Goal: Task Accomplishment & Management: Complete application form

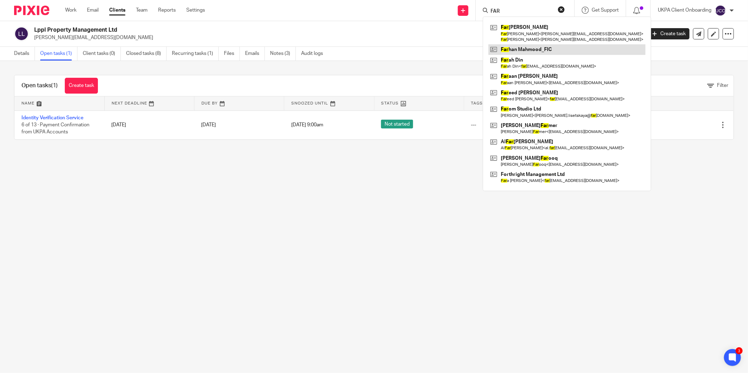
type input "FAR"
click at [537, 48] on link at bounding box center [566, 49] width 157 height 11
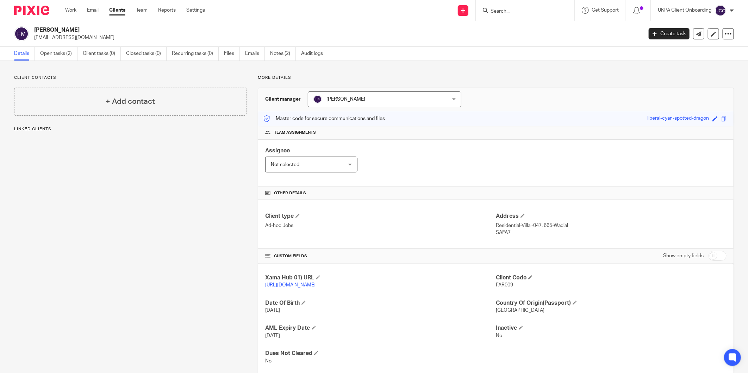
click at [64, 42] on div "Farhan Mahmood_FIC fmahmood2014@outlook.com Create task Update from Companies H…" at bounding box center [374, 34] width 748 height 26
copy main "fmahmood2014@outlook.com Create task Update from Companies House Export data Me…"
click at [505, 9] on input "Search" at bounding box center [521, 11] width 63 height 6
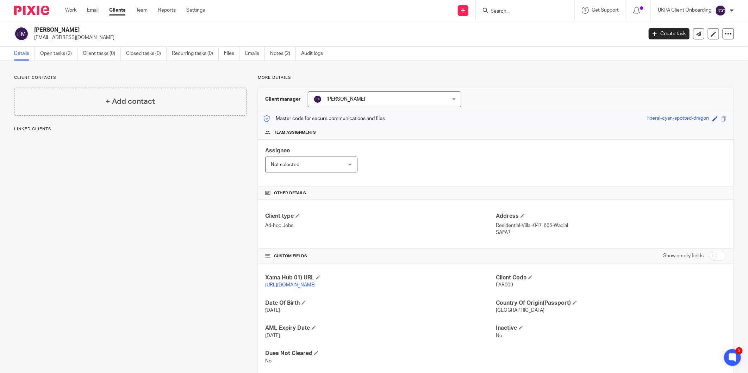
paste input "fmahmood2014@outlook.com"
type input "fmahmood2014@outlook.com"
click at [313, 57] on link "Audit logs" at bounding box center [314, 54] width 27 height 14
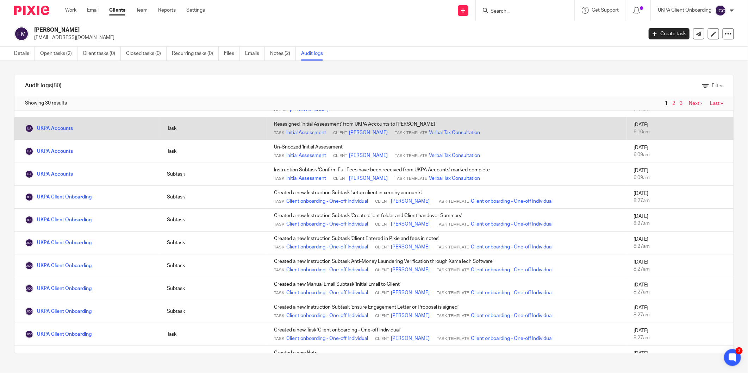
scroll to position [117, 0]
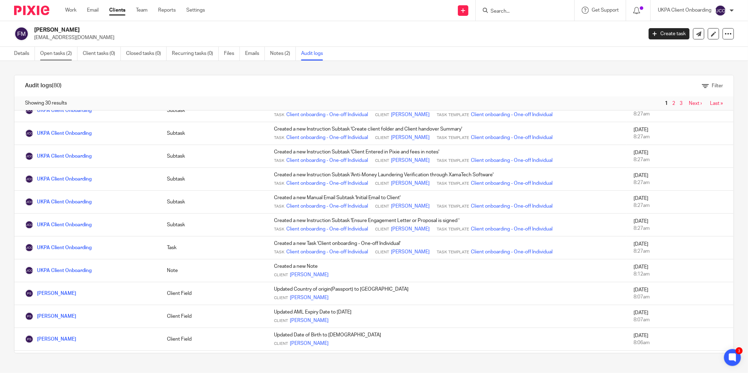
click at [60, 60] on link "Open tasks (2)" at bounding box center [58, 54] width 37 height 14
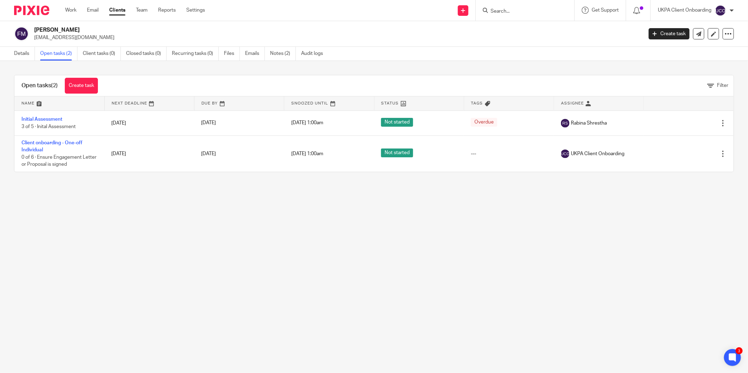
click at [65, 39] on p "fmahmood2014@outlook.com" at bounding box center [336, 37] width 604 height 7
copy main "fmahmood2014@outlook.com Create task Update from Companies House Export data Me…"
click at [515, 12] on input "Search" at bounding box center [521, 11] width 63 height 6
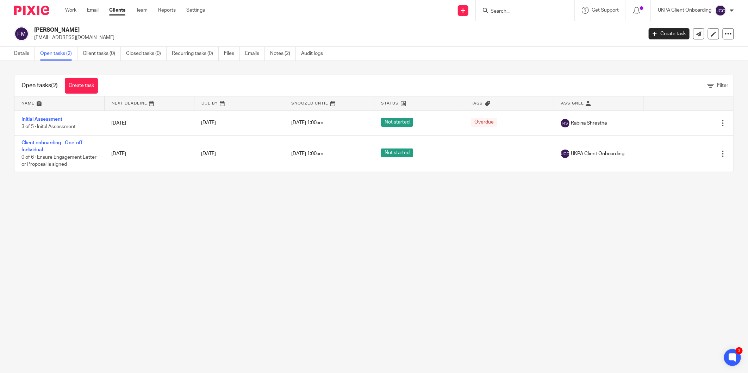
paste input "Nest Lets LTD"
type input "Nest Lets LTD"
click at [511, 27] on link at bounding box center [531, 27] width 87 height 11
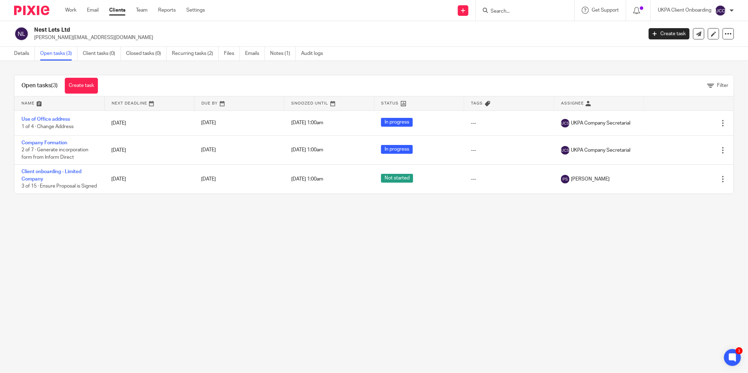
click at [12, 52] on div "Details Open tasks (3) Client tasks (0) Closed tasks (0) Recurring tasks (2) Fi…" at bounding box center [170, 54] width 340 height 14
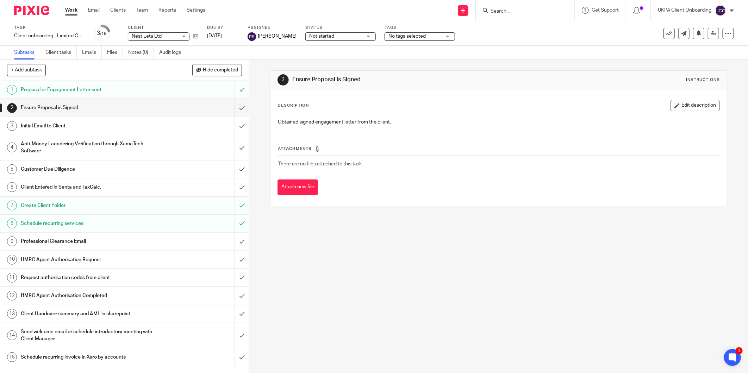
click at [531, 11] on input "Search" at bounding box center [521, 11] width 63 height 6
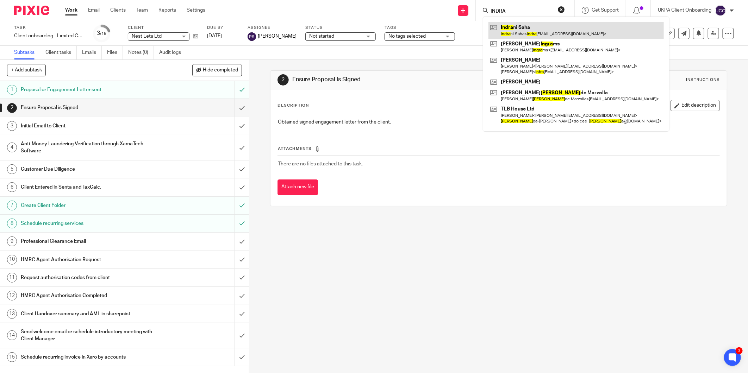
type input "INDRA"
click at [531, 27] on link at bounding box center [575, 30] width 175 height 16
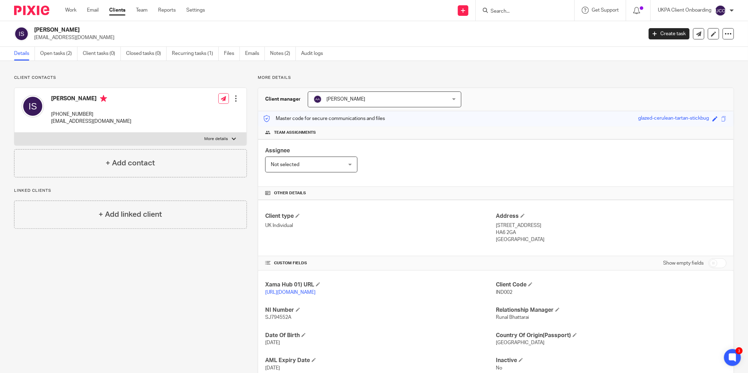
click at [527, 15] on div at bounding box center [525, 10] width 99 height 21
click at [527, 11] on input "Search" at bounding box center [521, 11] width 63 height 6
paste input "mrhemant@yahoo.com"
type input "mrhemant@yahoo.com"
click at [517, 8] on input "mrhemant@yahoo.com" at bounding box center [521, 11] width 63 height 6
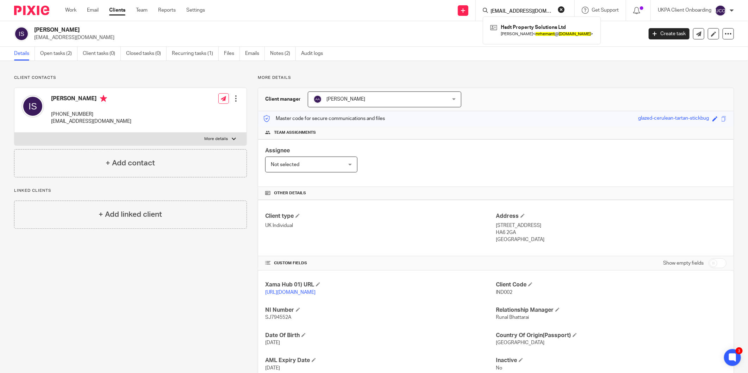
click at [517, 8] on input "[EMAIL_ADDRESS][DOMAIN_NAME]" at bounding box center [521, 11] width 63 height 6
click at [517, 27] on link at bounding box center [541, 30] width 107 height 16
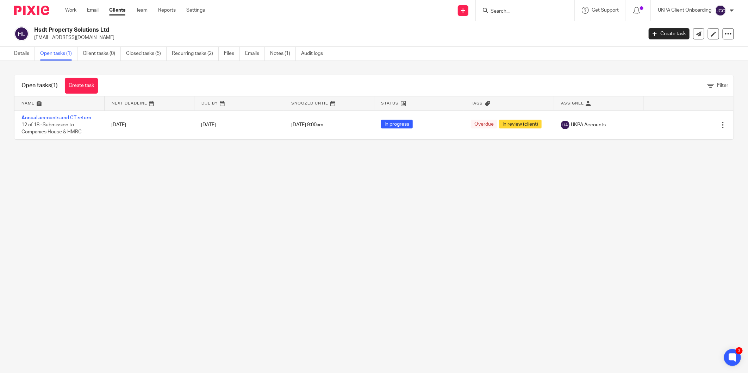
click at [72, 41] on p "mrhemant@yahoo.com" at bounding box center [336, 37] width 604 height 7
click at [72, 41] on p "[EMAIL_ADDRESS][DOMAIN_NAME]" at bounding box center [336, 37] width 604 height 7
click at [72, 41] on p "mrhemant@yahoo.com" at bounding box center [336, 37] width 604 height 7
copy main "mrhemant@yahoo.com Create task Update from Companies House Export data Merge Ar…"
click at [513, 14] on input "Search" at bounding box center [521, 11] width 63 height 6
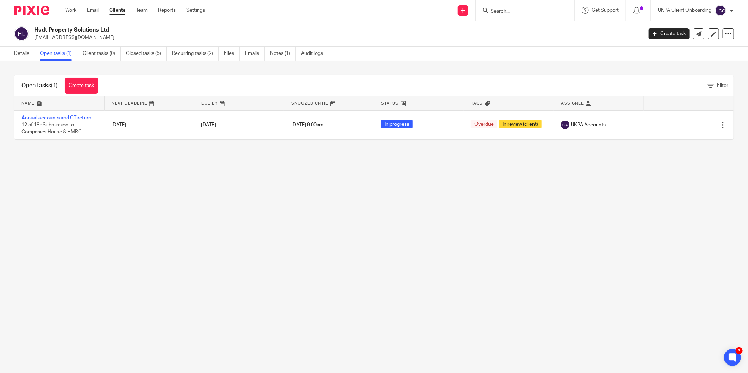
paste input "peter@oyserman.net"
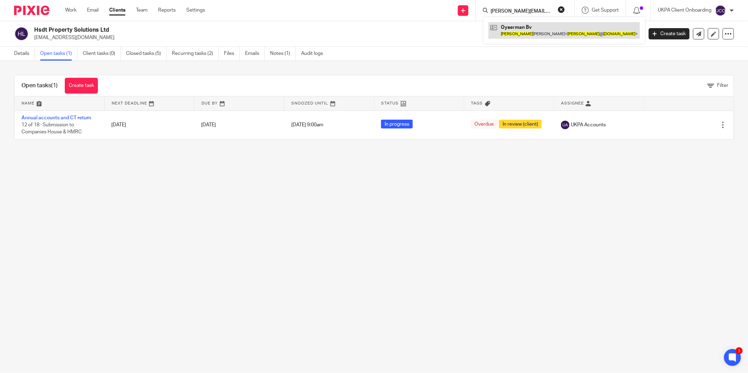
type input "peter@oyserman.net"
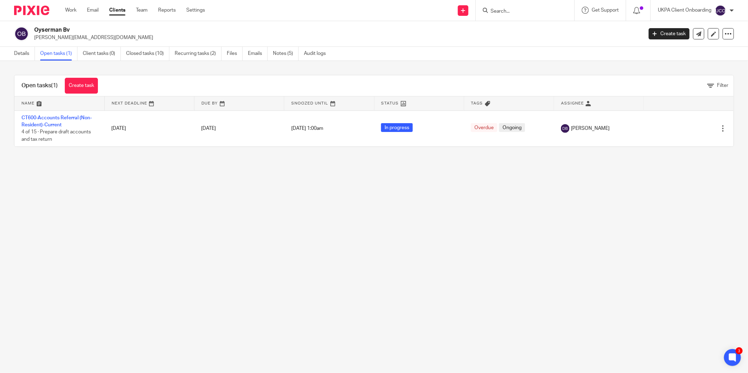
click at [506, 13] on input "Search" at bounding box center [521, 11] width 63 height 6
paste input "Forma Properties Ltd"
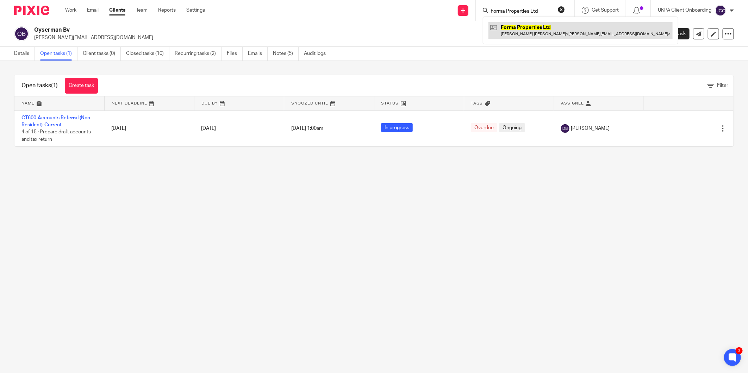
type input "Forma Properties Ltd"
click at [518, 30] on link at bounding box center [580, 30] width 184 height 16
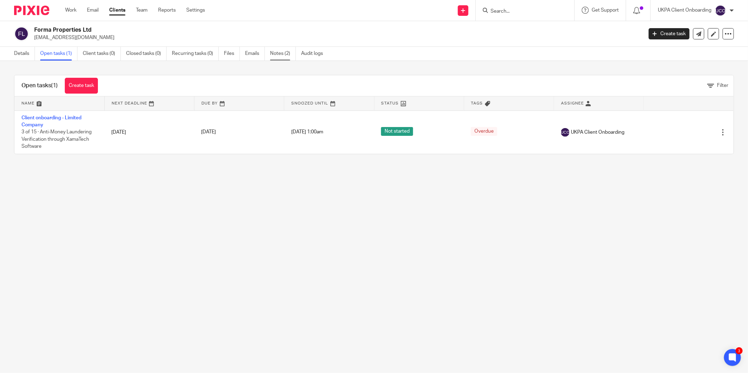
click at [276, 52] on link "Notes (2)" at bounding box center [283, 54] width 26 height 14
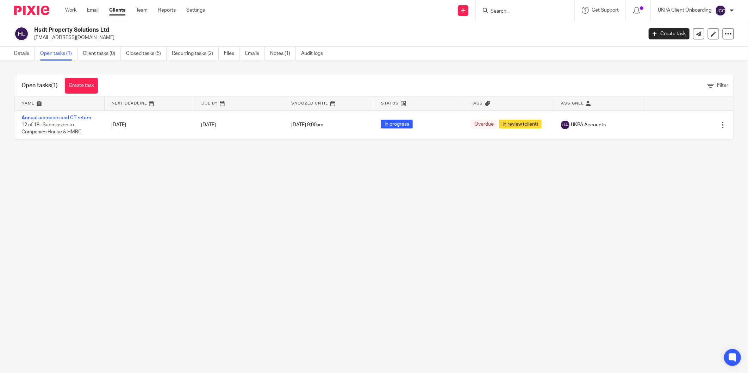
click at [82, 83] on link "Create task" at bounding box center [81, 86] width 33 height 16
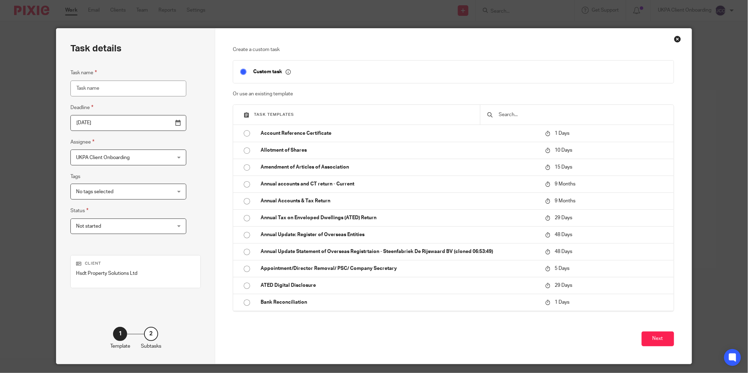
click at [515, 112] on input "text" at bounding box center [582, 115] width 168 height 8
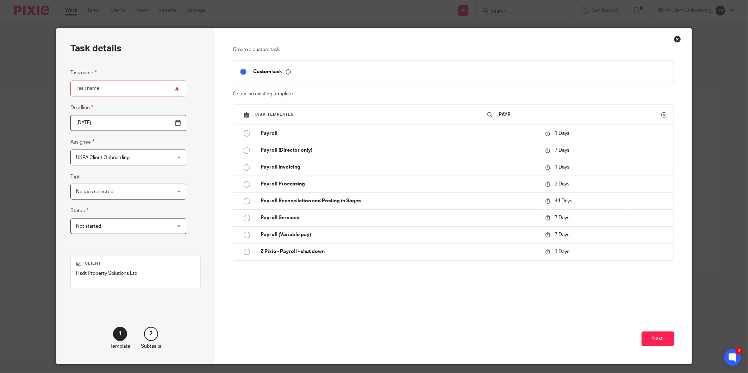
type input "PAYR"
click at [268, 70] on p "Custom task" at bounding box center [272, 72] width 38 height 6
click at [661, 116] on button at bounding box center [663, 114] width 5 height 5
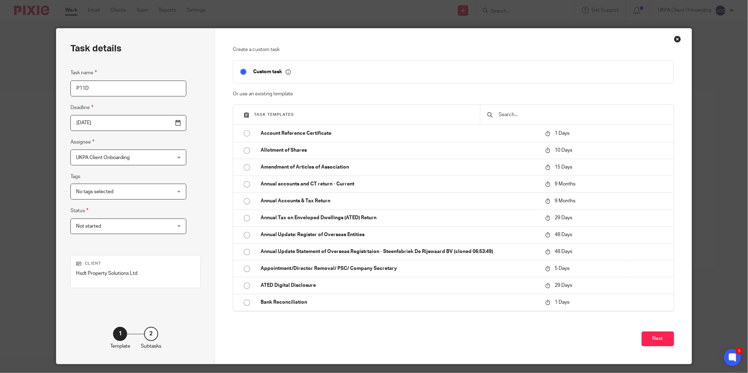
click at [73, 87] on input "P11D" at bounding box center [128, 89] width 116 height 16
paste input "Benefits-in-Kind"
click at [131, 86] on input "Benefits-in-Kind-P11D" at bounding box center [128, 89] width 116 height 16
click at [112, 88] on input "Benefits-in-Kind-P11D" at bounding box center [128, 89] width 116 height 16
click at [132, 89] on input "Benefits-in-Kind_P11D" at bounding box center [128, 89] width 116 height 16
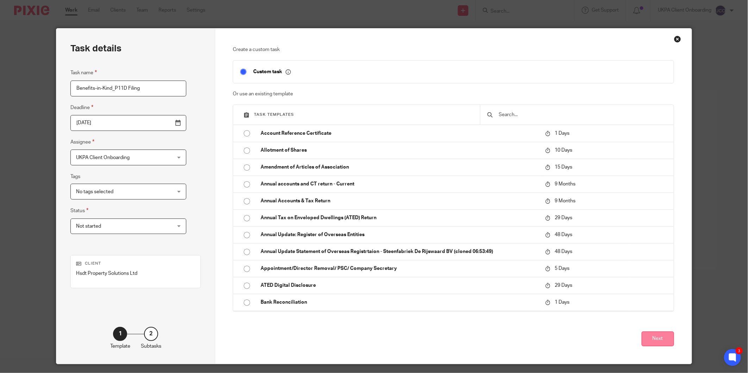
type input "Benefits-in-Kind_P11D Filing"
click at [645, 336] on button "Next" at bounding box center [658, 339] width 32 height 15
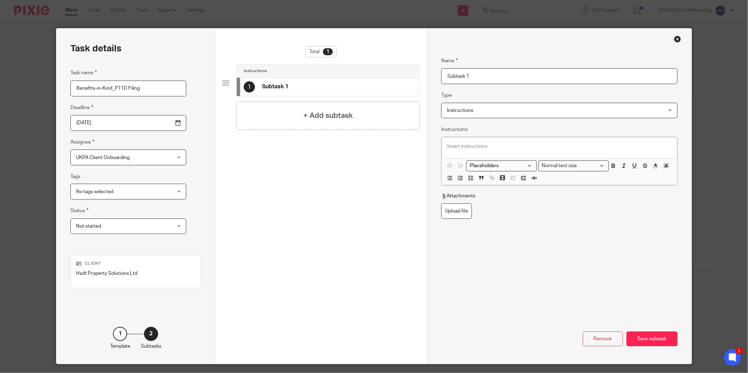
click at [491, 79] on input "Subtask 1" at bounding box center [559, 76] width 236 height 16
type input "D"
click at [474, 75] on input "Information request by Client" at bounding box center [559, 76] width 236 height 16
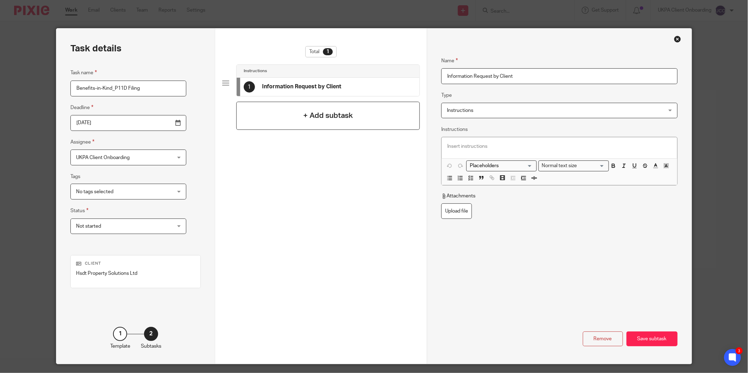
type input "Information Request by Client"
click at [305, 113] on h4 "+ Add subtask" at bounding box center [328, 115] width 50 height 11
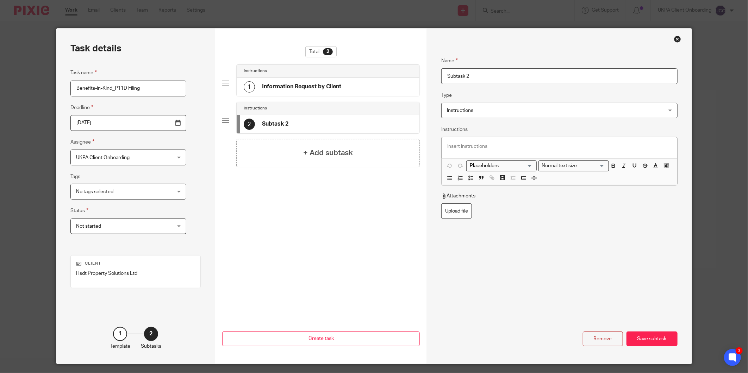
click at [470, 79] on input "Subtask 2" at bounding box center [559, 76] width 236 height 16
type input "Information Review"
click at [334, 149] on h4 "+ Add subtask" at bounding box center [328, 153] width 50 height 11
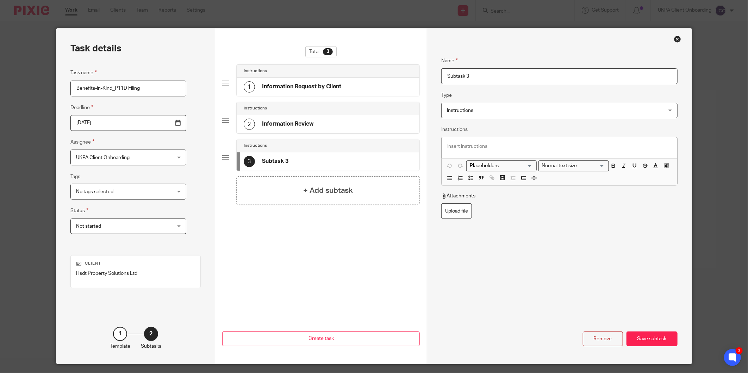
click at [484, 73] on input "Subtask 3" at bounding box center [559, 76] width 236 height 16
type input "C"
click at [467, 74] on input "Prepare Drfat Return" at bounding box center [559, 76] width 236 height 16
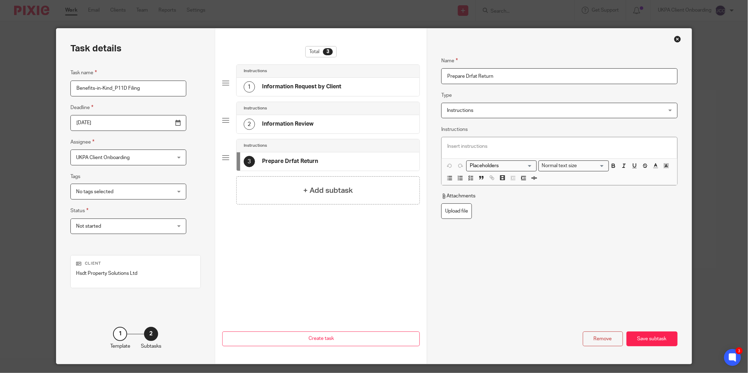
click at [469, 76] on input "Prepare Drfat Return" at bounding box center [559, 76] width 236 height 16
type input "Prepare Draft Return"
click at [337, 189] on h4 "+ Add subtask" at bounding box center [328, 190] width 50 height 11
click at [499, 77] on input "Subtask 4" at bounding box center [559, 76] width 236 height 16
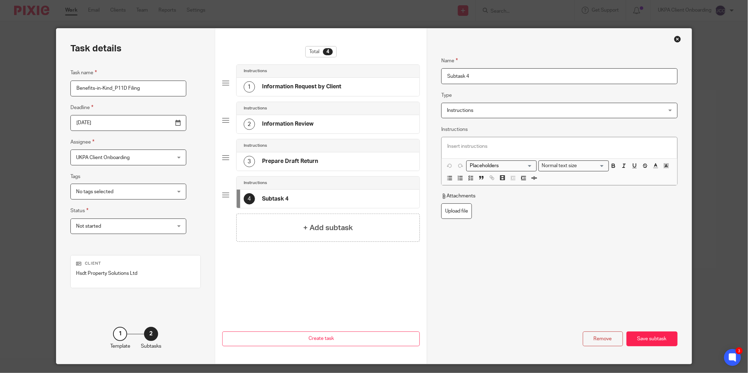
click at [499, 77] on input "Subtask 4" at bounding box center [559, 76] width 236 height 16
click at [561, 75] on input "Send Return draft for approval" at bounding box center [559, 76] width 236 height 16
click at [474, 75] on input "Send Return draft for approval" at bounding box center [559, 76] width 236 height 16
click at [495, 75] on input "Send Return Draft for approval" at bounding box center [559, 76] width 236 height 16
type input "Send Return Draft for Approval"
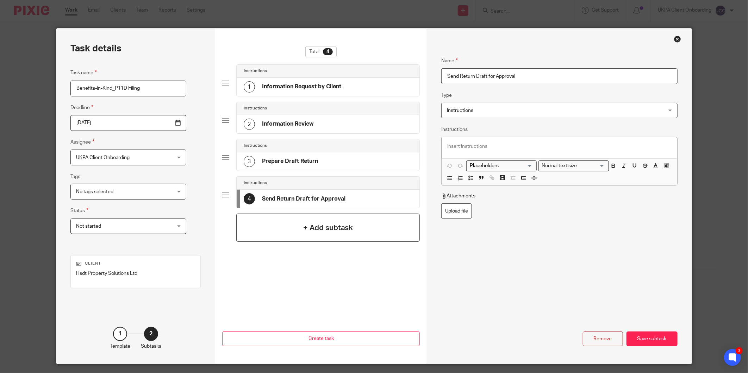
click at [323, 231] on h4 "+ Add subtask" at bounding box center [328, 228] width 50 height 11
click at [474, 72] on input "Subtask 5" at bounding box center [559, 76] width 236 height 16
type input "File Confirmed Return"
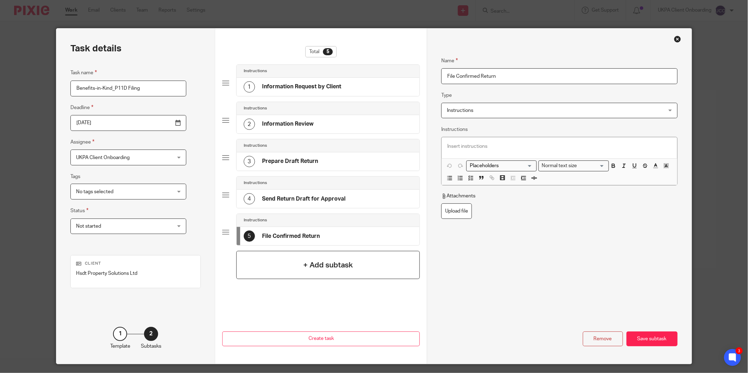
click at [331, 272] on div "+ Add subtask" at bounding box center [327, 265] width 183 height 28
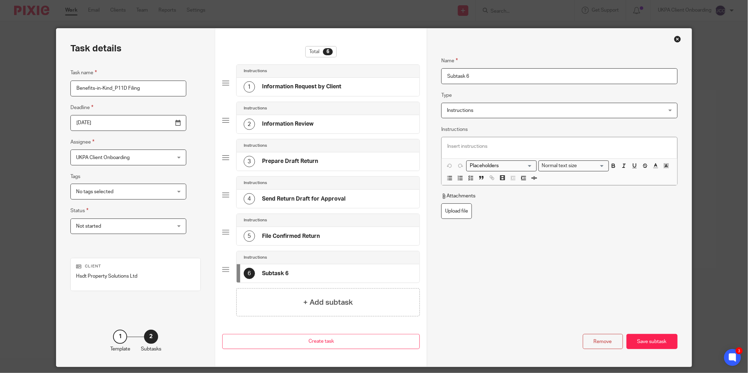
click at [490, 72] on input "Subtask 6" at bounding box center [559, 76] width 236 height 16
type input "Issue of Invoice"
click at [332, 292] on div "+ Add subtask" at bounding box center [327, 302] width 183 height 28
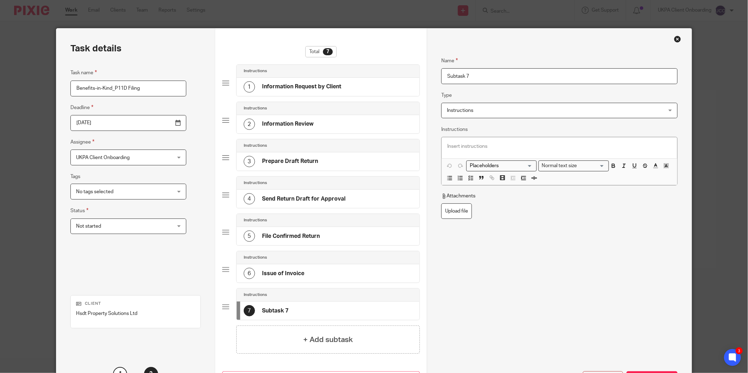
click at [472, 80] on input "Subtask 7" at bounding box center [559, 76] width 236 height 16
click at [331, 264] on div "Instructions" at bounding box center [328, 257] width 183 height 13
click at [487, 76] on input "Issue of Invoice" at bounding box center [559, 76] width 236 height 16
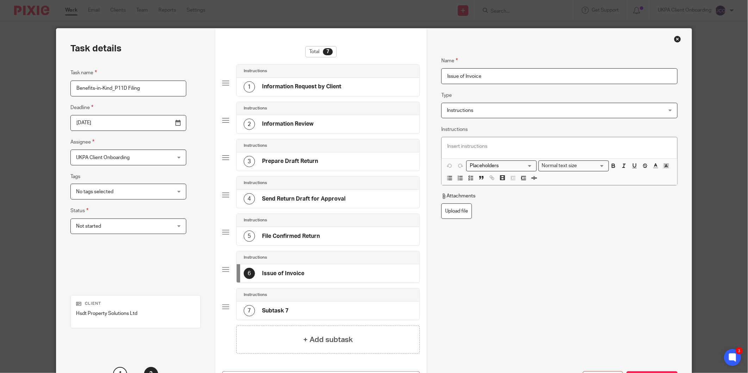
drag, startPoint x: 491, startPoint y: 74, endPoint x: 413, endPoint y: 77, distance: 77.9
click at [413, 77] on div "Task details Task name Benefits-in-Kind_P11D Filing Deadline 2025-08-13 Assigne…" at bounding box center [373, 217] width 635 height 376
click at [306, 236] on h4 "File Confirmed Return" at bounding box center [291, 236] width 58 height 7
click at [528, 74] on input "File Confirmed Return" at bounding box center [559, 76] width 236 height 16
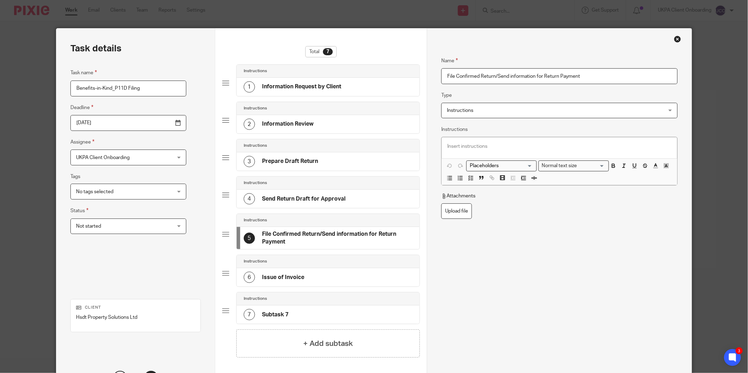
type input "File Confirmed Return/Send information for Return Payment"
click at [281, 314] on h4 "Subtask 7" at bounding box center [275, 314] width 26 height 7
click at [492, 76] on input "Subtask 7" at bounding box center [559, 76] width 236 height 16
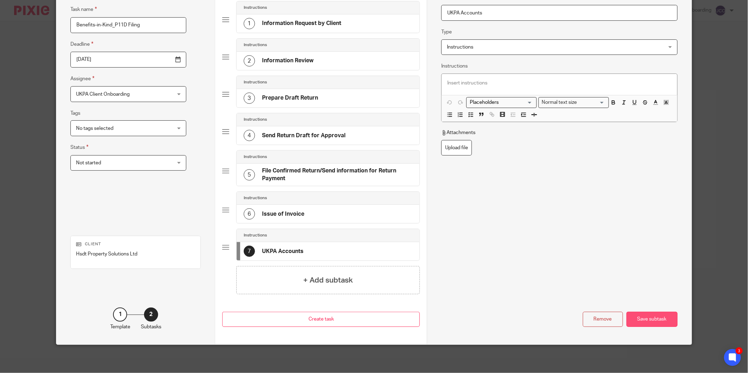
type input "UKPA Accounts"
click at [653, 321] on div "Save subtask" at bounding box center [651, 319] width 51 height 15
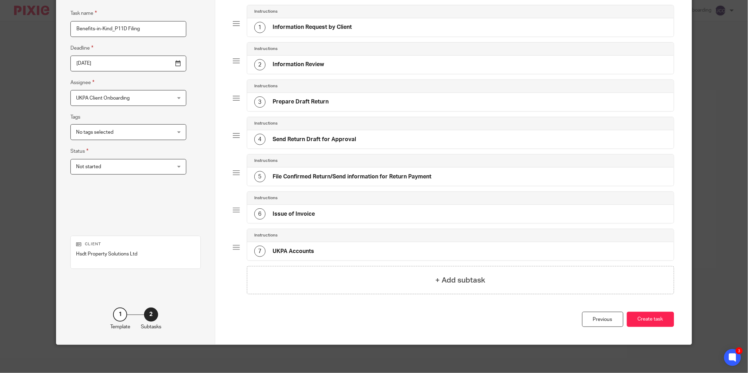
click at [653, 321] on button "Create task" at bounding box center [650, 319] width 47 height 15
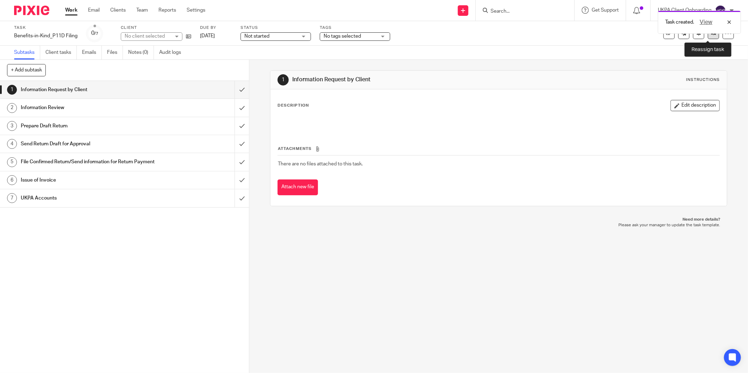
click at [708, 38] on link at bounding box center [713, 33] width 11 height 11
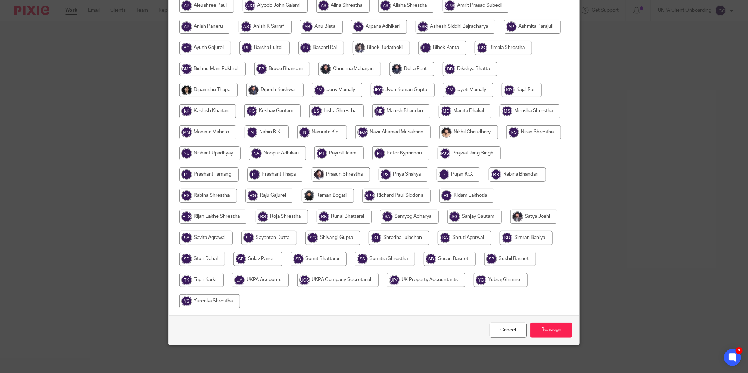
scroll to position [130, 0]
click at [364, 148] on input "radio" at bounding box center [338, 153] width 49 height 14
radio input "true"
click at [551, 326] on input "Reassign" at bounding box center [551, 330] width 42 height 15
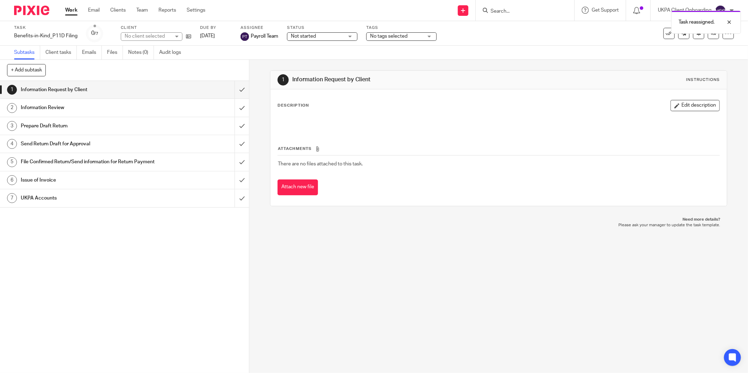
click at [188, 41] on div "Client No client selected" at bounding box center [156, 33] width 70 height 17
click at [188, 38] on icon at bounding box center [188, 36] width 5 height 5
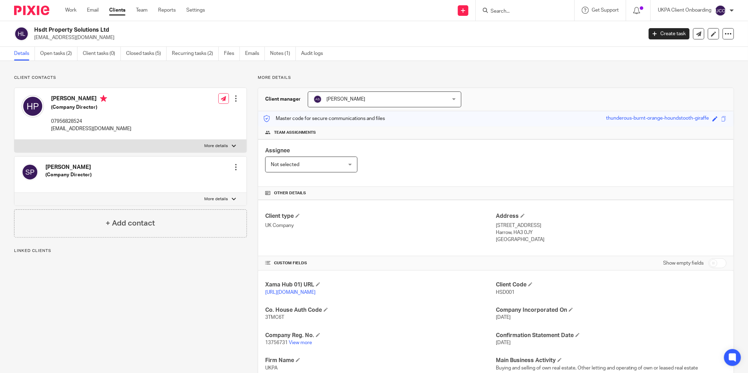
click at [73, 41] on p "mrhemant@yahoo.com" at bounding box center [336, 37] width 604 height 7
click at [73, 41] on p "[EMAIL_ADDRESS][DOMAIN_NAME]" at bounding box center [336, 37] width 604 height 7
copy main "mrhemant@yahoo.com Create task Update from Companies House Export data Merge Ar…"
click at [50, 51] on link "Open tasks (2)" at bounding box center [58, 54] width 37 height 14
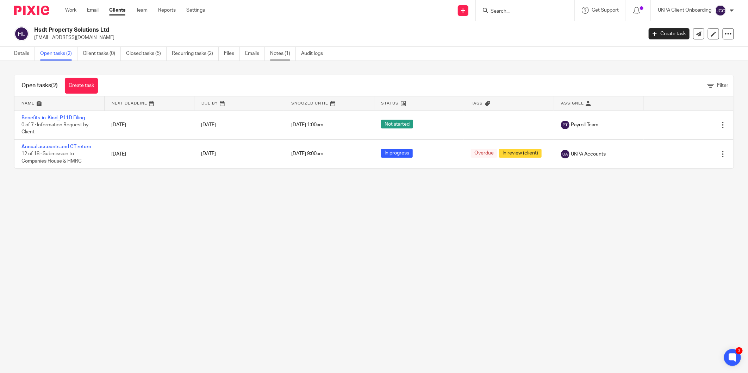
click at [287, 59] on link "Notes (1)" at bounding box center [283, 54] width 26 height 14
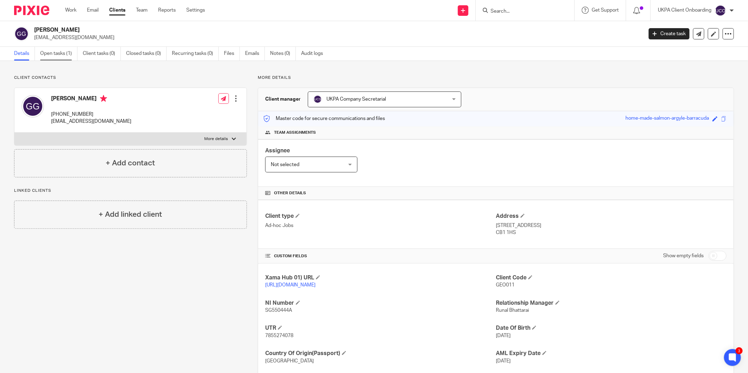
click at [64, 57] on link "Open tasks (1)" at bounding box center [58, 54] width 37 height 14
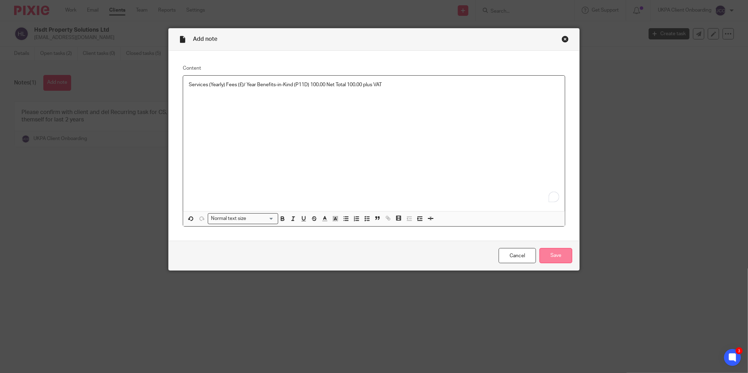
click at [541, 259] on input "Save" at bounding box center [555, 255] width 33 height 15
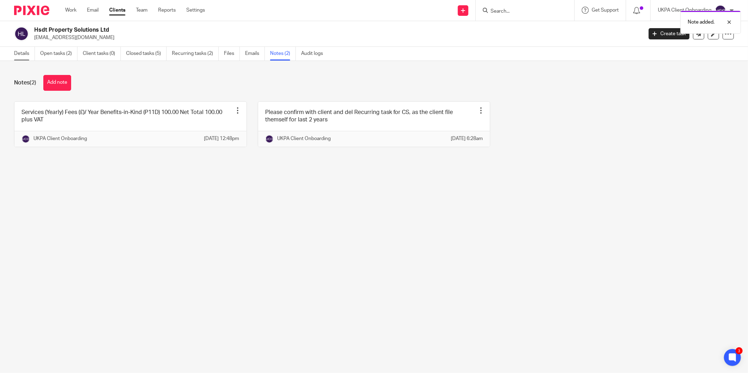
click at [18, 51] on link "Details" at bounding box center [24, 54] width 21 height 14
